Goal: Use online tool/utility: Utilize a website feature to perform a specific function

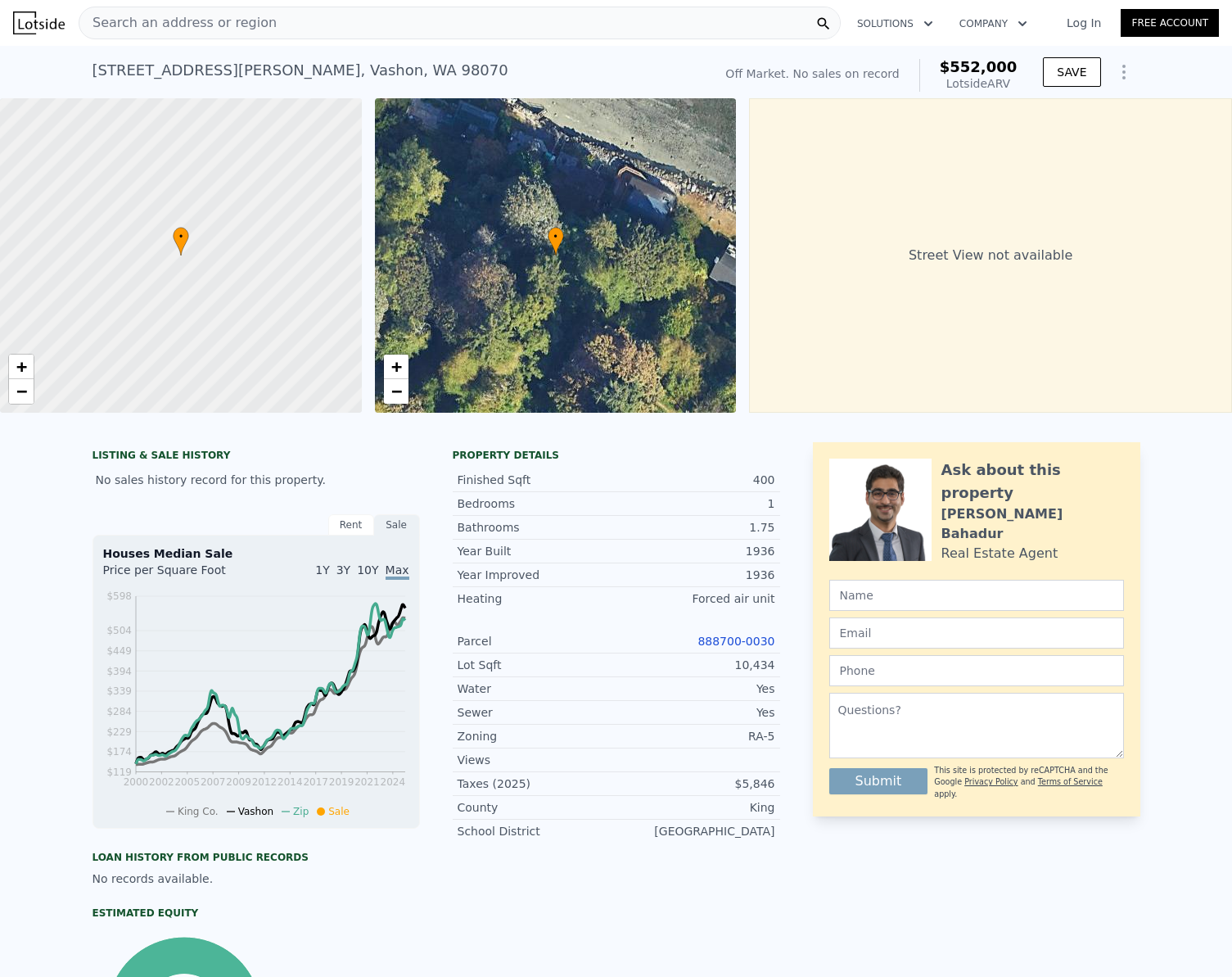
click at [183, 73] on div "[STREET_ADDRESS][PERSON_NAME]" at bounding box center [300, 70] width 416 height 23
copy div "[STREET_ADDRESS][PERSON_NAME] No sales on record (~ARV $552k )"
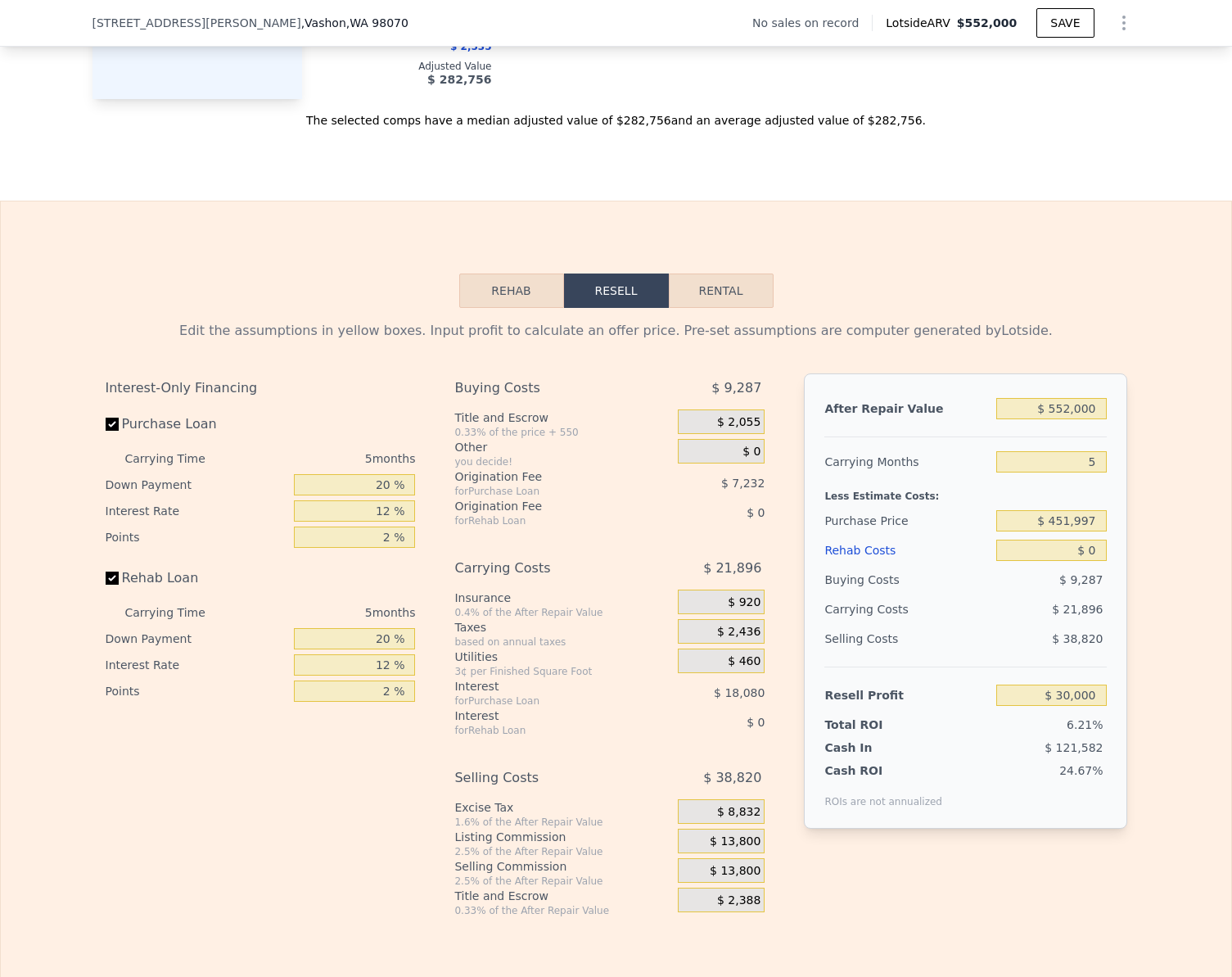
scroll to position [2042, 0]
click at [1092, 412] on input "$ 552,000" at bounding box center [1050, 407] width 109 height 21
type input "$ 625"
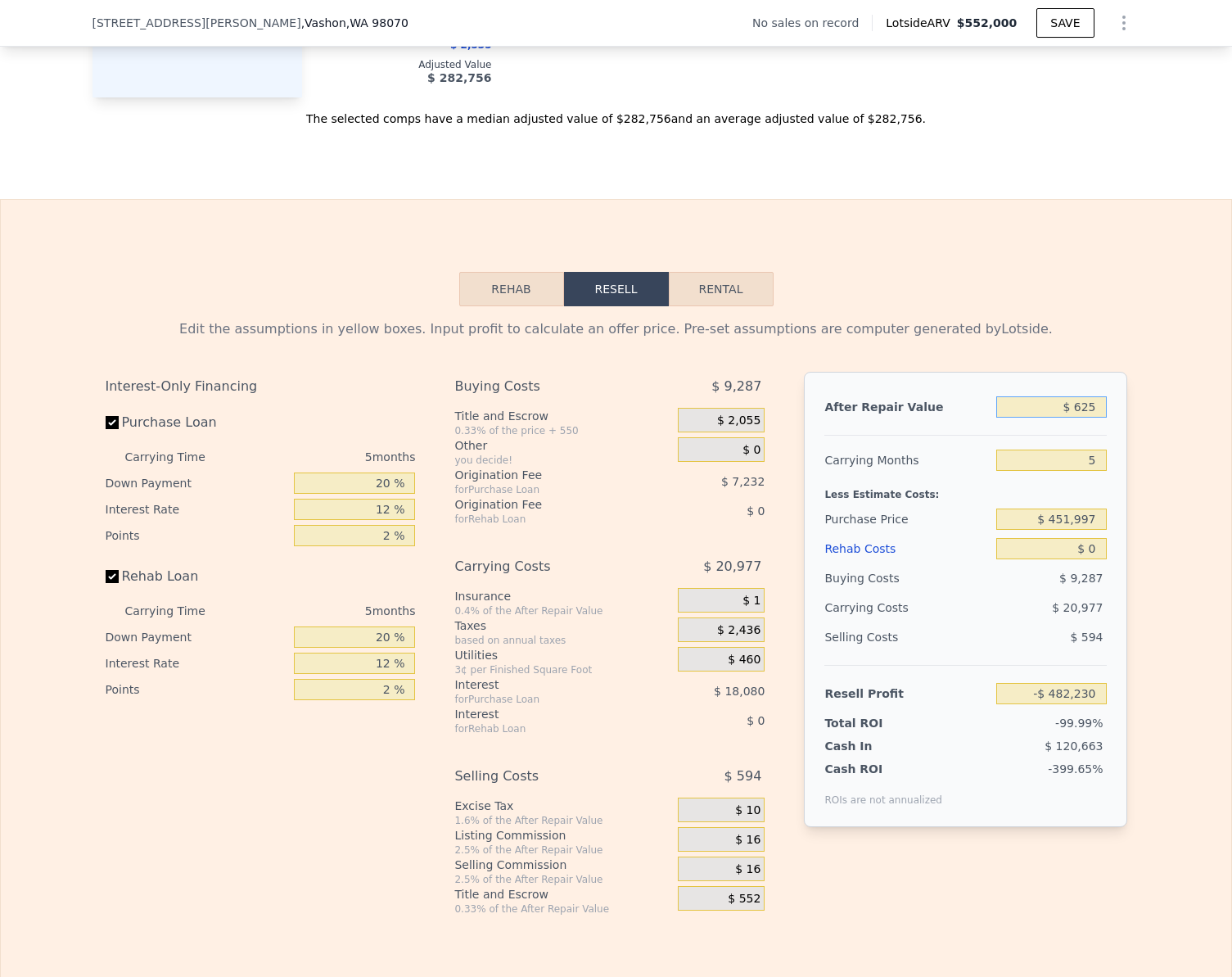
type input "-$ 482,230"
type input "$ 62,500"
type input "-$ 477,003"
type input "$ 625,000"
type input "$ 97,817"
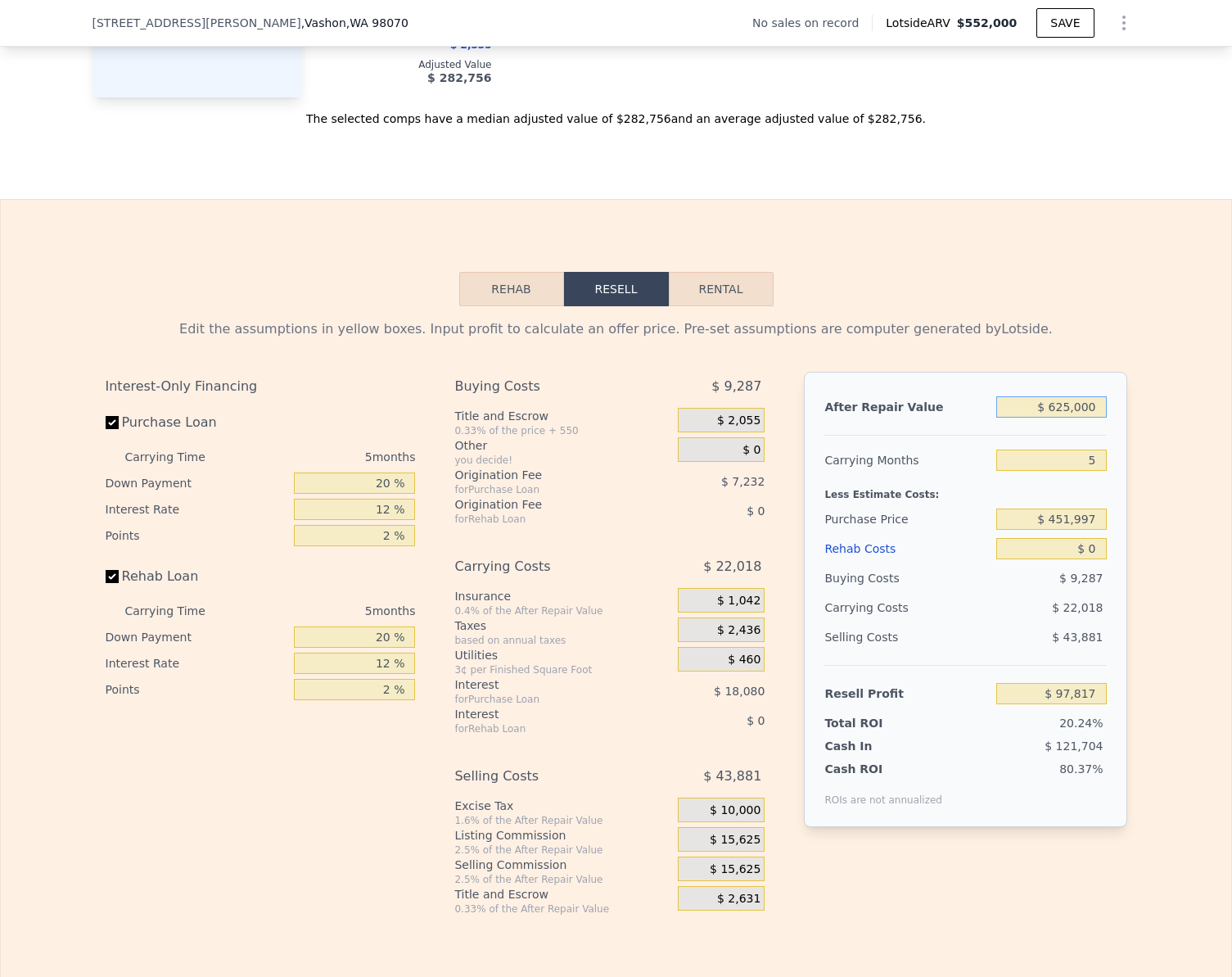
type input "$ 625,000"
click at [106, 583] on input "Rehab Loan" at bounding box center [112, 576] width 13 height 13
checkbox input "false"
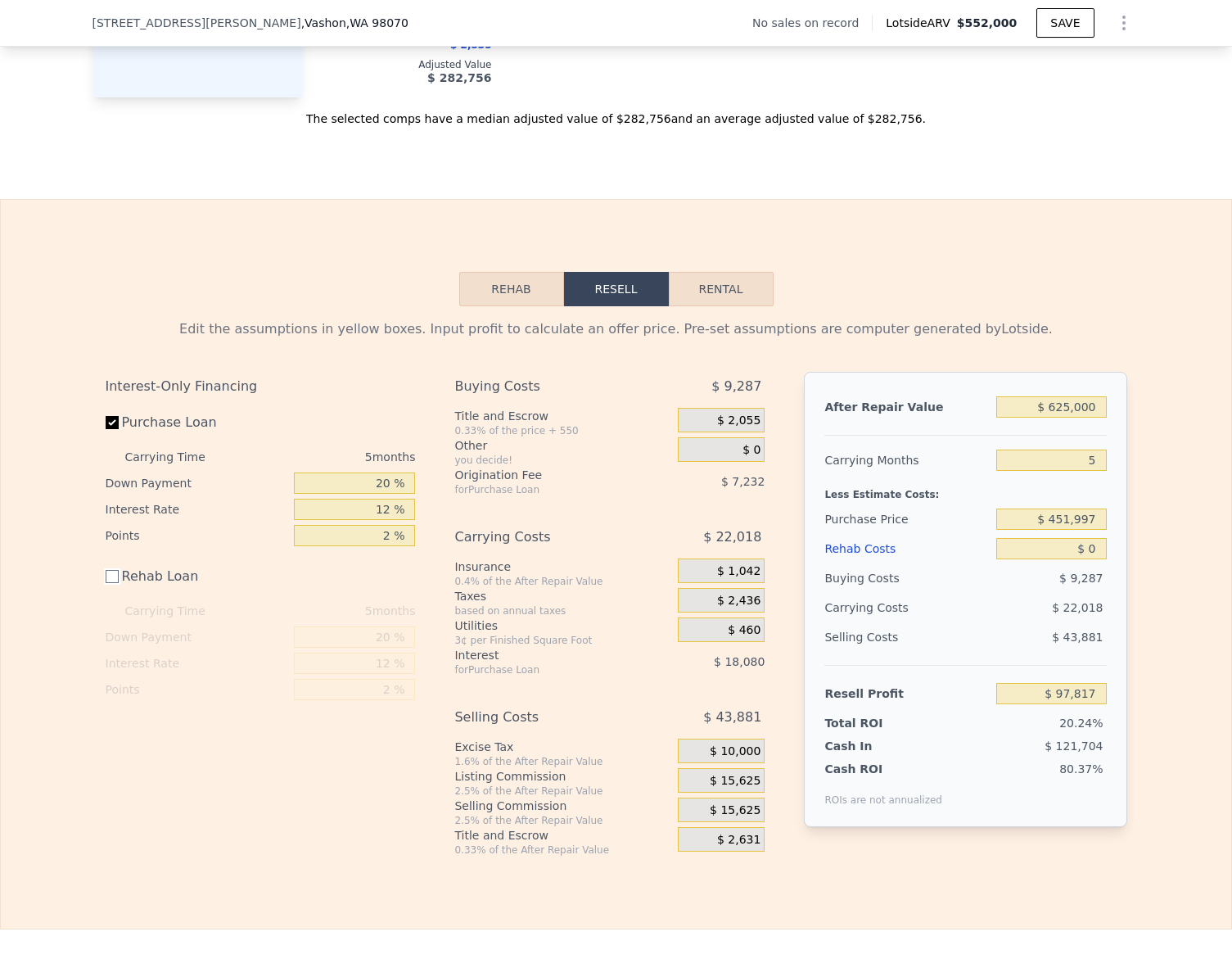
click at [511, 303] on button "Rehab" at bounding box center [511, 289] width 105 height 34
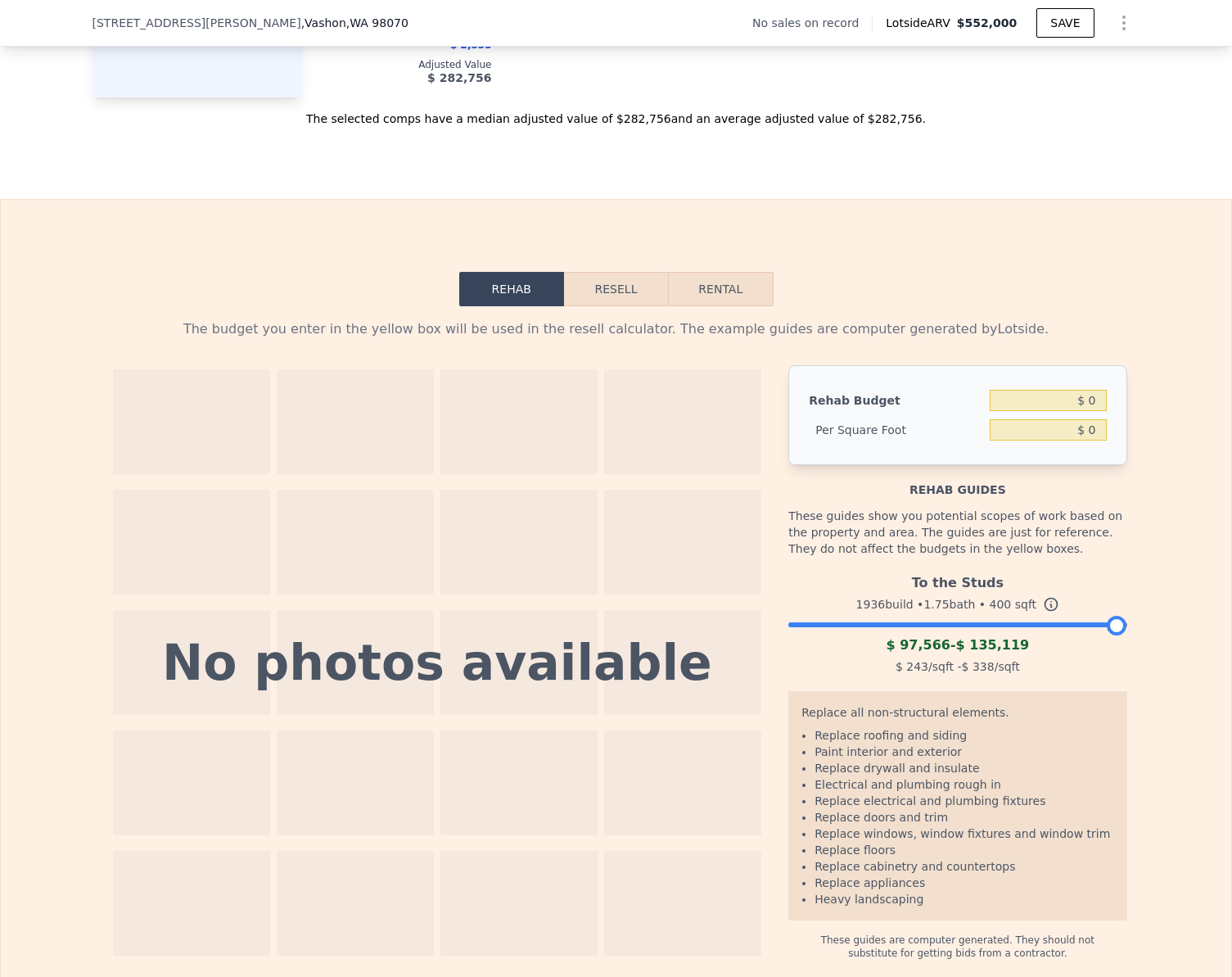
click at [884, 626] on div at bounding box center [957, 621] width 338 height 10
click at [1107, 634] on div at bounding box center [1117, 626] width 20 height 20
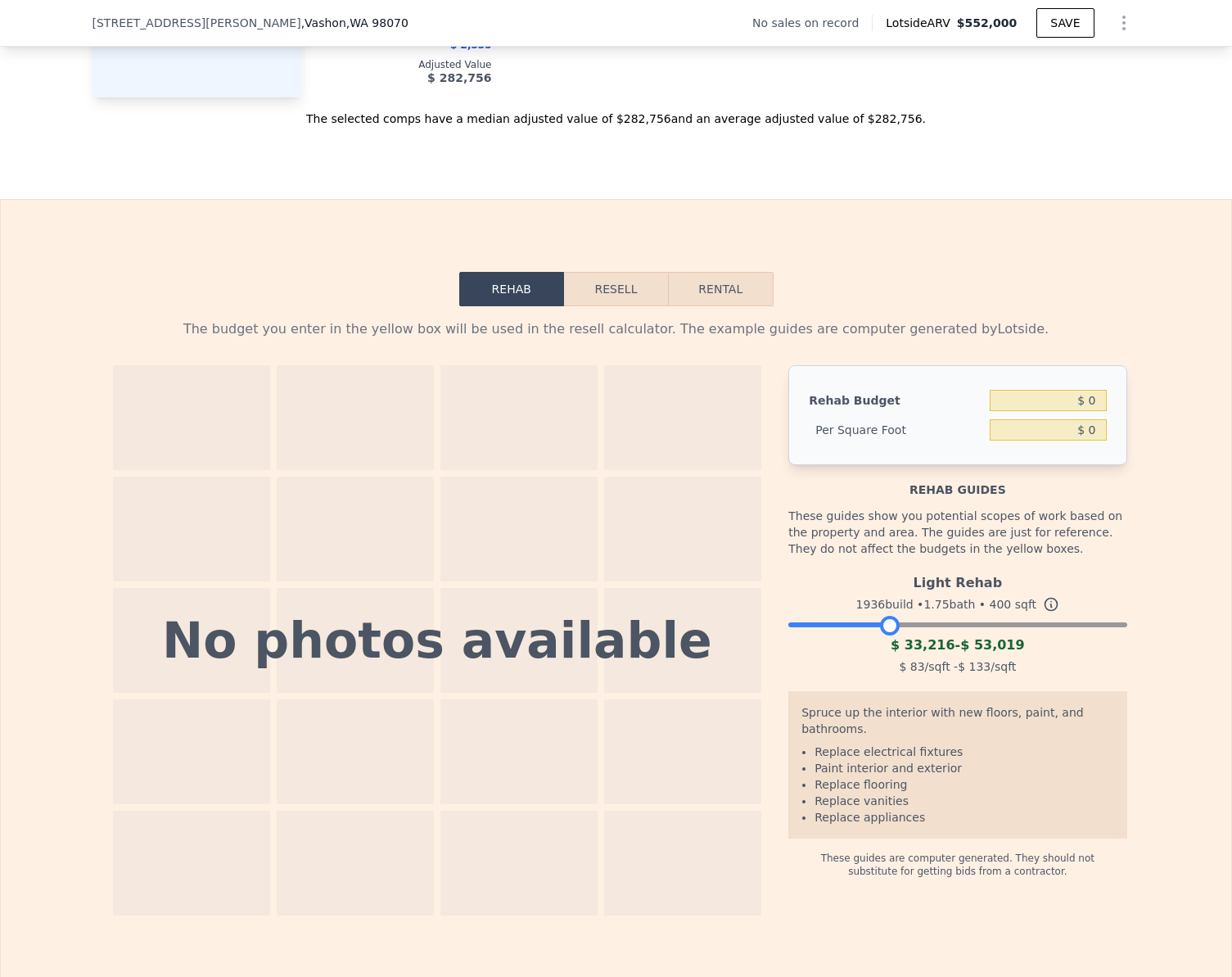
click at [631, 301] on button "Resell" at bounding box center [615, 289] width 104 height 34
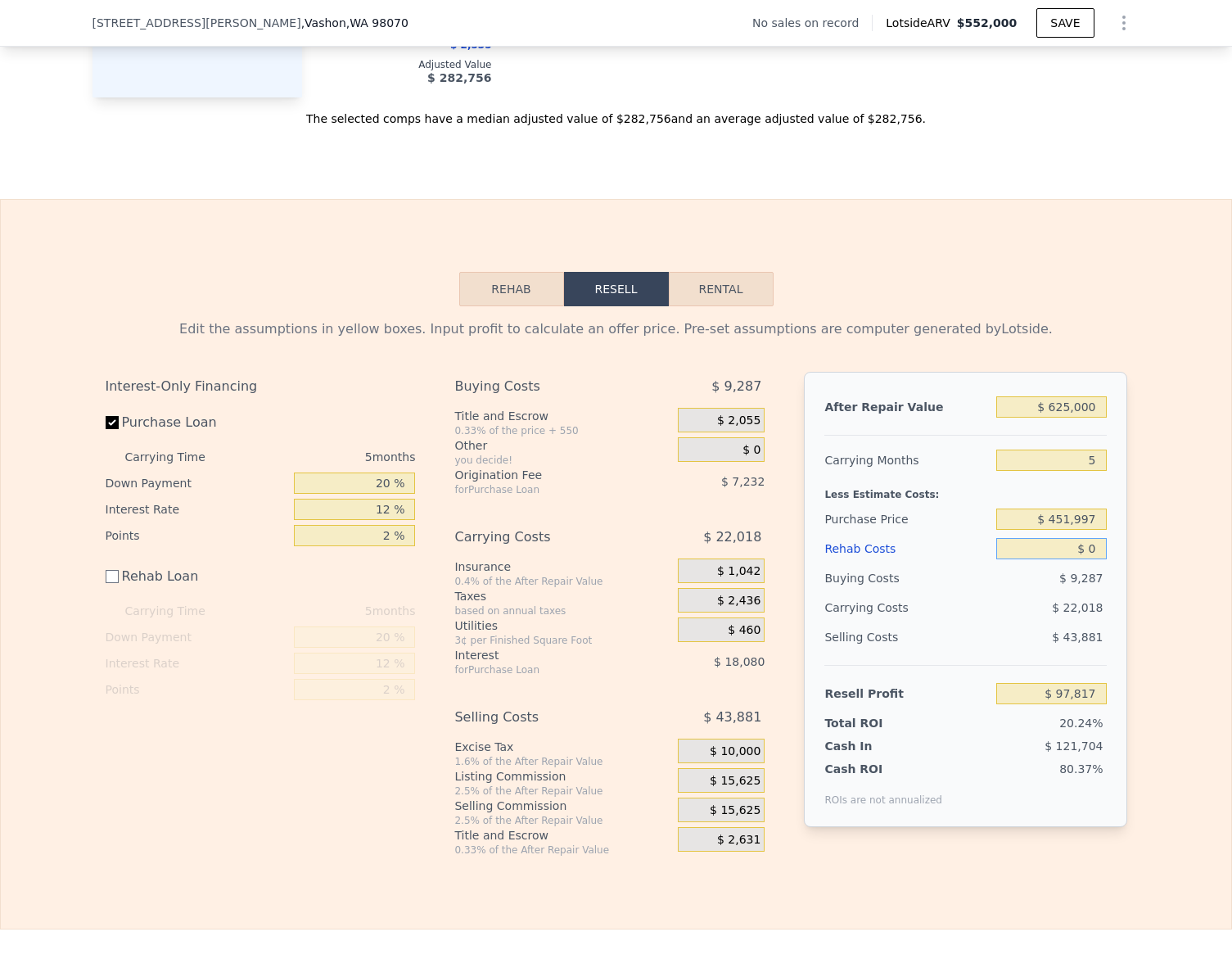
click at [1086, 559] on input "$ 0" at bounding box center [1050, 548] width 109 height 21
type input "$ 5"
type input "$ 97,812"
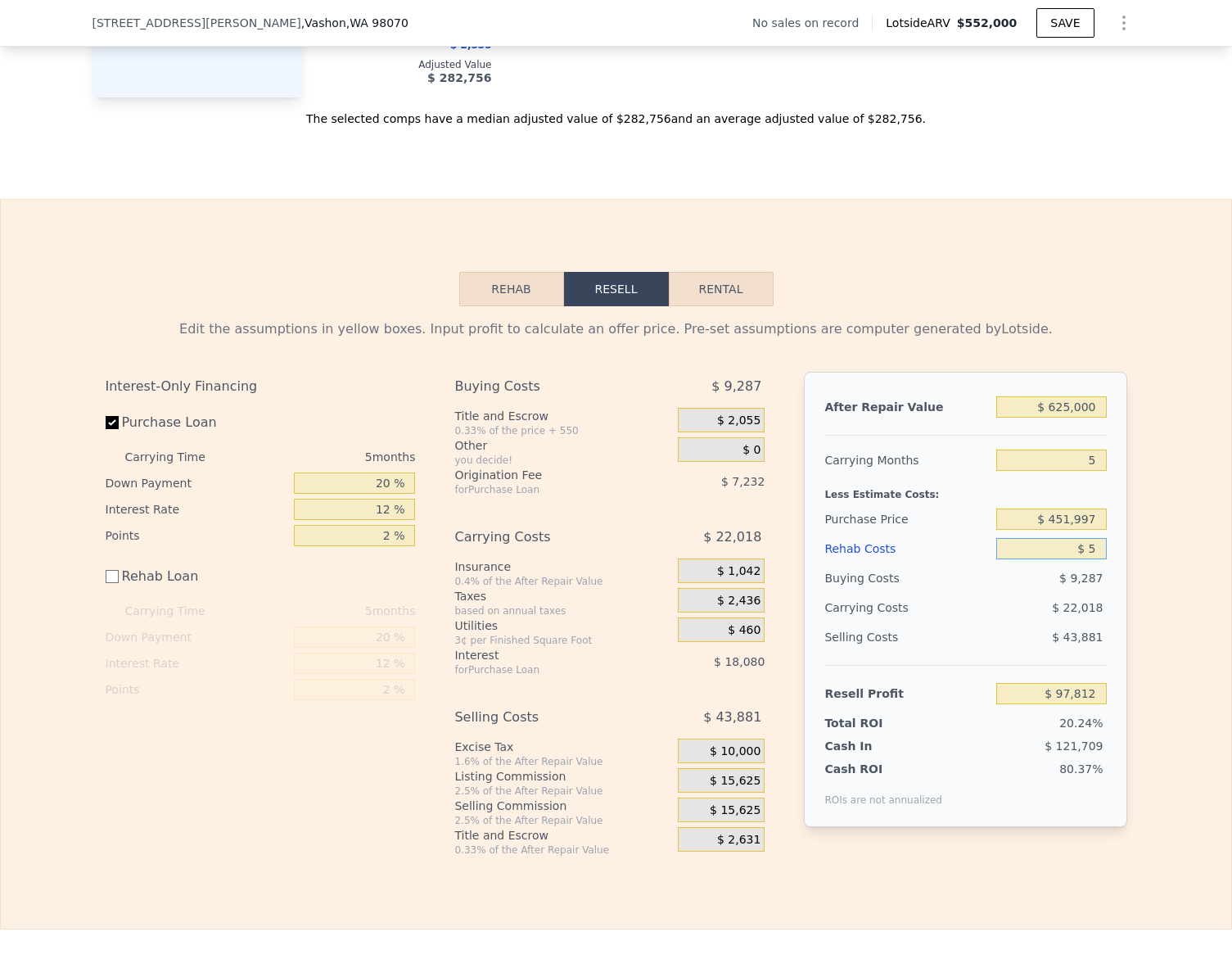
type input "$ 53"
type input "$ 97,764"
type input "$ 530"
type input "$ 97,287"
type input "$ 5,300"
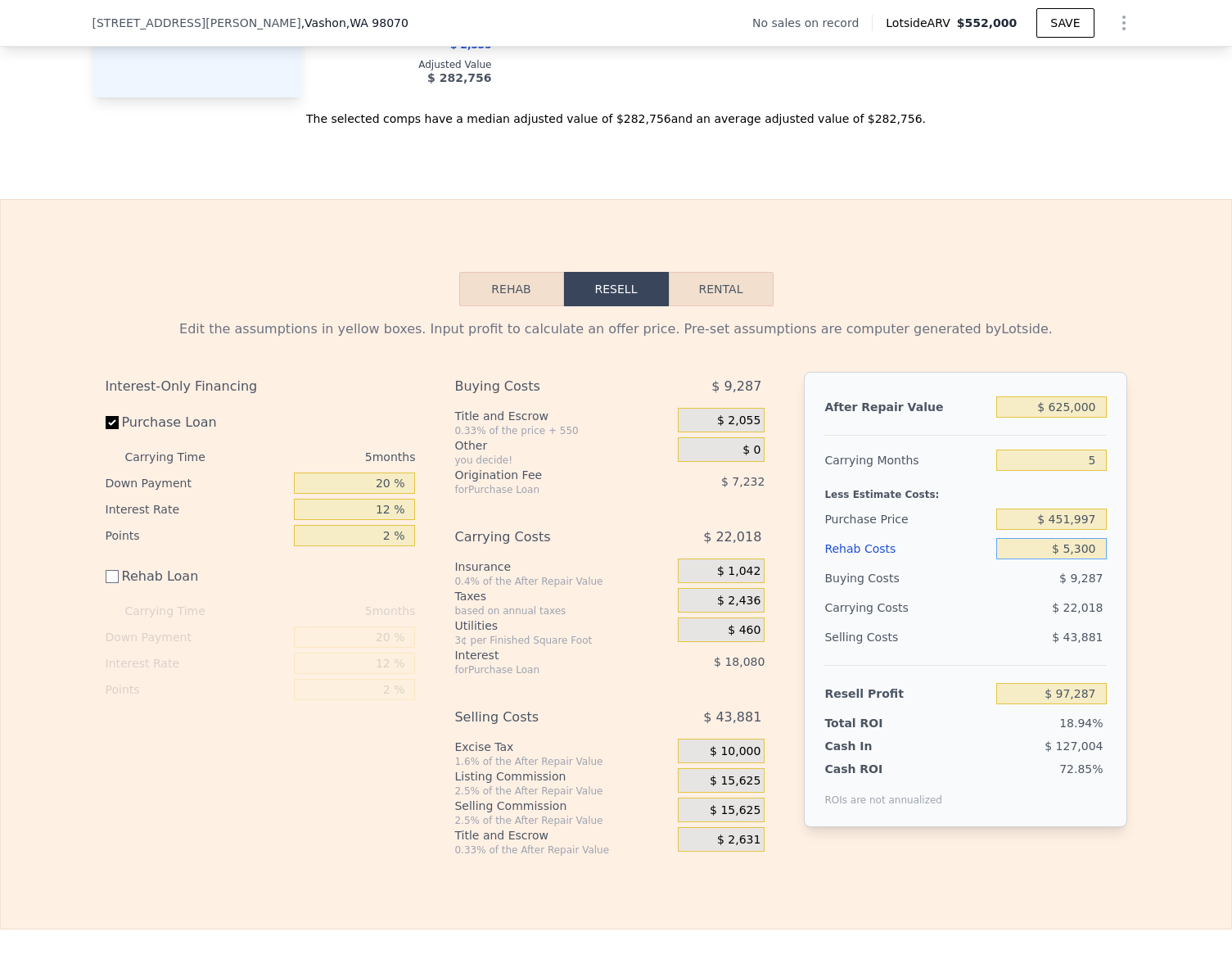
type input "$ 92,517"
type input "$ 53,000"
type input "$ 44,817"
type input "$ 53,000"
click at [1195, 548] on div "Edit the assumptions in yellow boxes. Input profit to calculate an offer price.…" at bounding box center [616, 582] width 1230 height 550
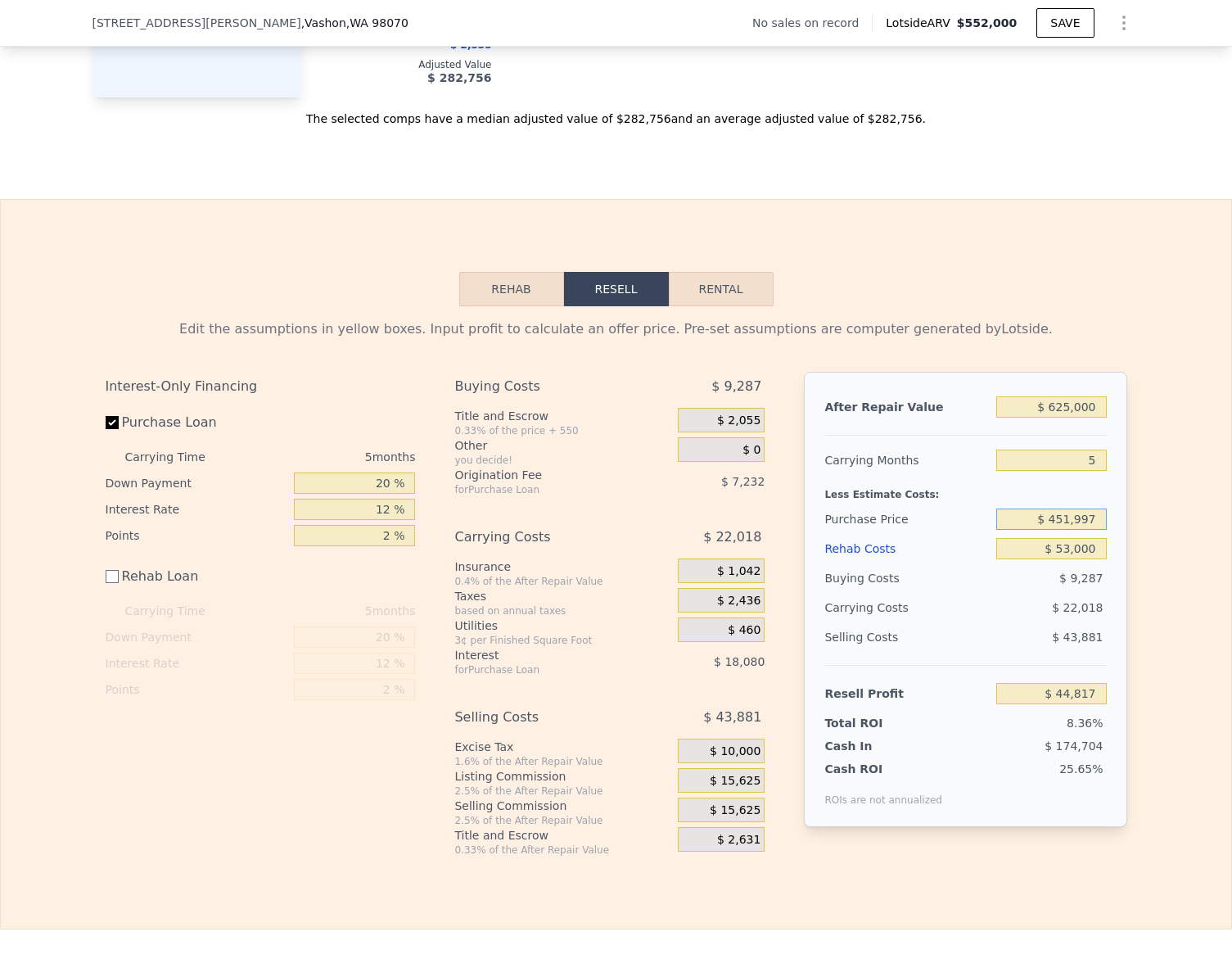
click at [1089, 527] on input "$ 451,997" at bounding box center [1050, 519] width 109 height 21
type input "$ 420,000"
click at [1146, 569] on div "Edit the assumptions in yellow boxes. Input profit to calculate an offer price.…" at bounding box center [616, 582] width 1230 height 550
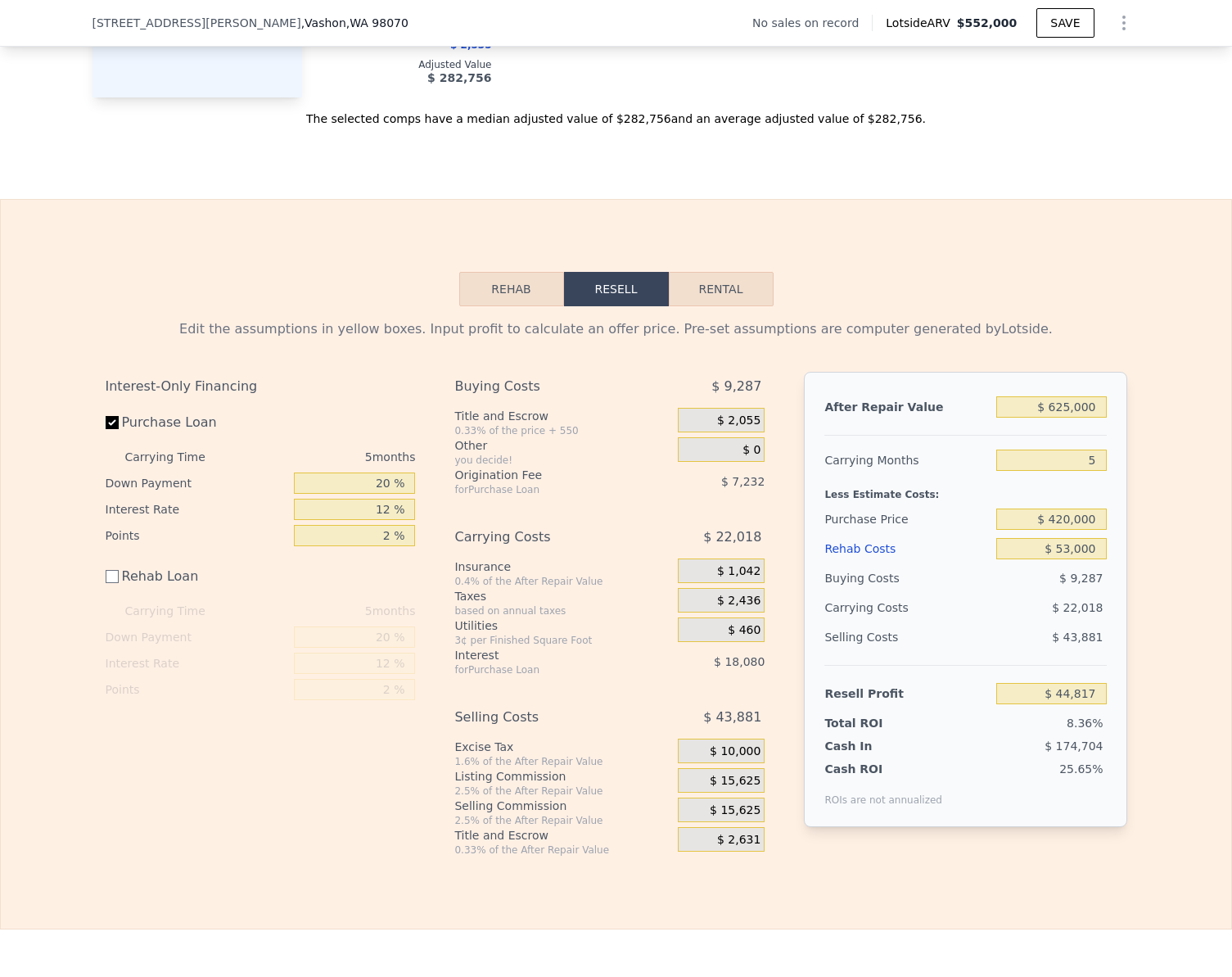
type input "$ 78,712"
checkbox input "true"
type input "$ 552,000"
type input "$ 0"
type input "$ 30,000"
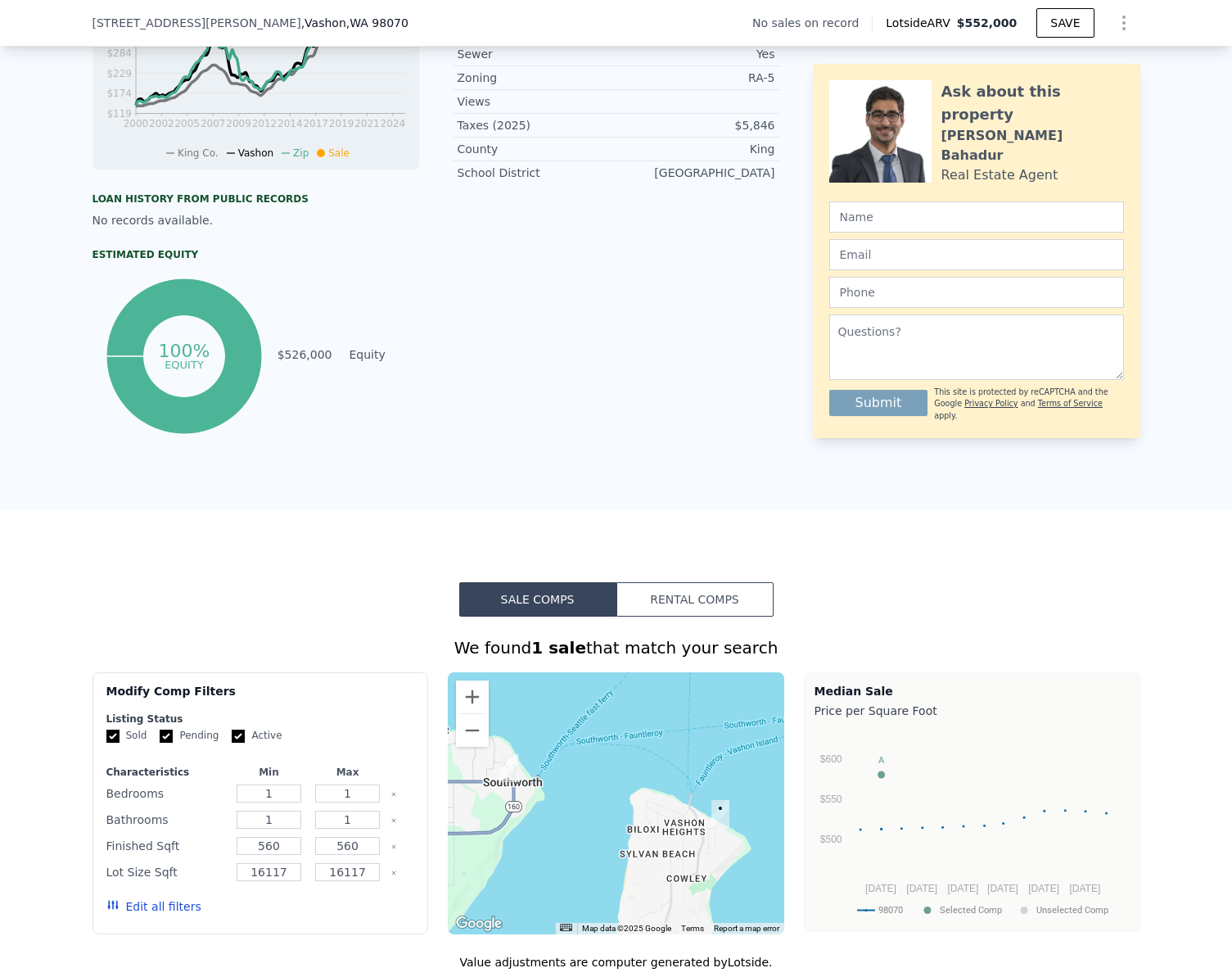
scroll to position [486, 0]
